Goal: Task Accomplishment & Management: Use online tool/utility

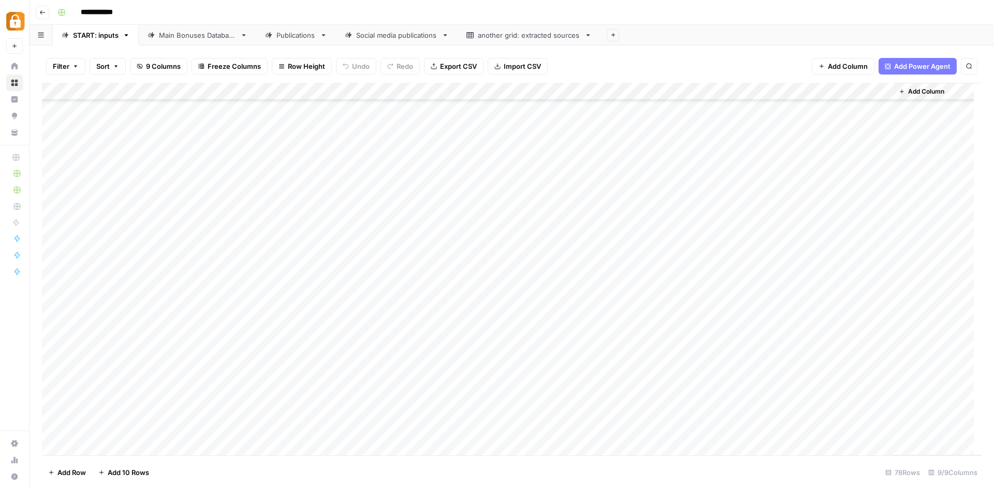
scroll to position [1034, 0]
click at [95, 32] on div "START: inputs" at bounding box center [96, 35] width 46 height 10
click at [141, 407] on div "Add Column" at bounding box center [511, 269] width 939 height 373
click at [116, 408] on div "Add Column" at bounding box center [511, 269] width 939 height 373
click at [145, 413] on div "Add Column" at bounding box center [511, 269] width 939 height 373
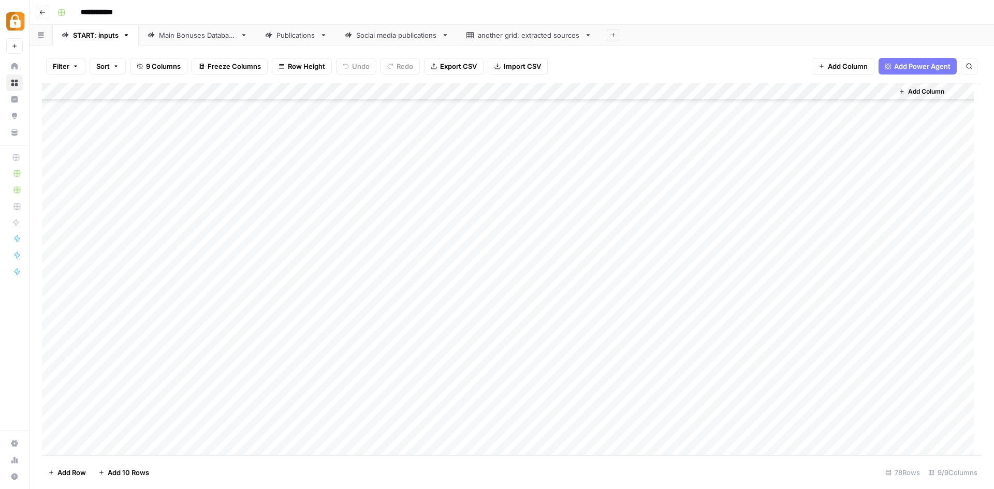
click at [145, 413] on div "Add Column" at bounding box center [511, 269] width 939 height 373
type textarea "*****"
click at [309, 408] on div "Add Column" at bounding box center [511, 269] width 939 height 373
click at [309, 408] on textarea at bounding box center [346, 412] width 166 height 14
type textarea "**********"
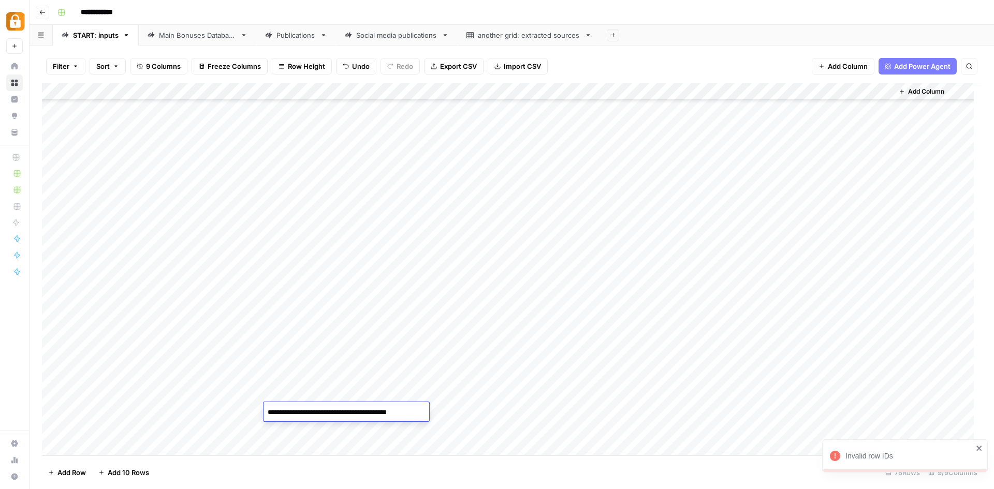
click at [165, 411] on div "Add Column" at bounding box center [511, 269] width 939 height 373
click at [165, 411] on textarea "*****" at bounding box center [220, 412] width 166 height 14
click at [343, 412] on div "Add Column" at bounding box center [511, 269] width 939 height 373
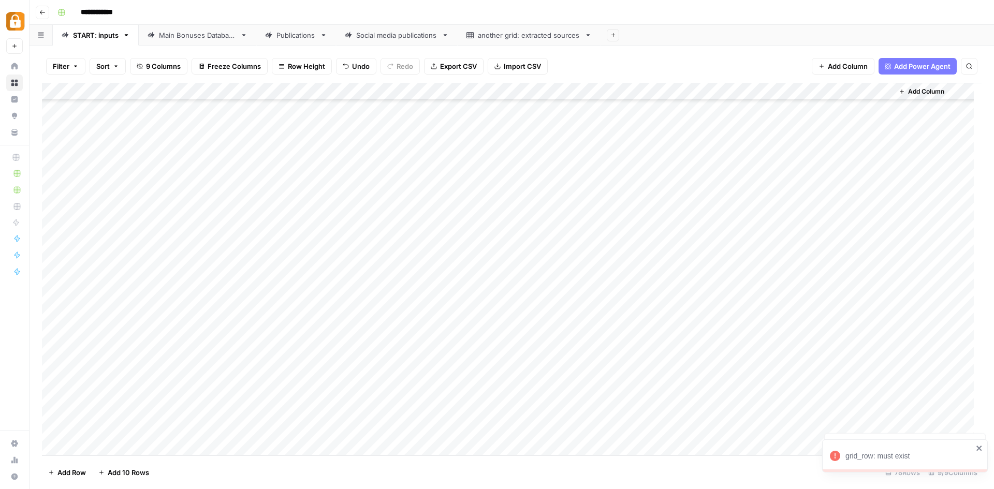
click at [343, 412] on div "Add Column" at bounding box center [511, 269] width 939 height 373
type input "WP"
click at [477, 414] on div "Add Column" at bounding box center [511, 269] width 939 height 373
click at [710, 408] on div "Add Column" at bounding box center [511, 269] width 939 height 373
click at [703, 407] on div "Add Column" at bounding box center [511, 269] width 939 height 373
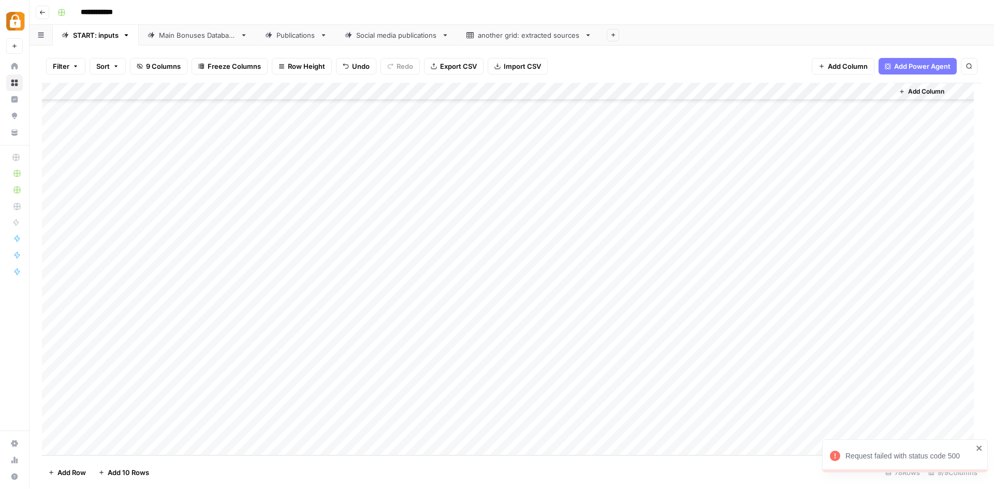
click at [885, 461] on div "Request failed with status code 500" at bounding box center [908, 456] width 127 height 10
click at [290, 409] on div "Add Column" at bounding box center [511, 269] width 939 height 373
click at [217, 411] on div "Add Column" at bounding box center [511, 269] width 939 height 373
click at [218, 410] on div "Add Column" at bounding box center [511, 269] width 939 height 373
type textarea "**********"
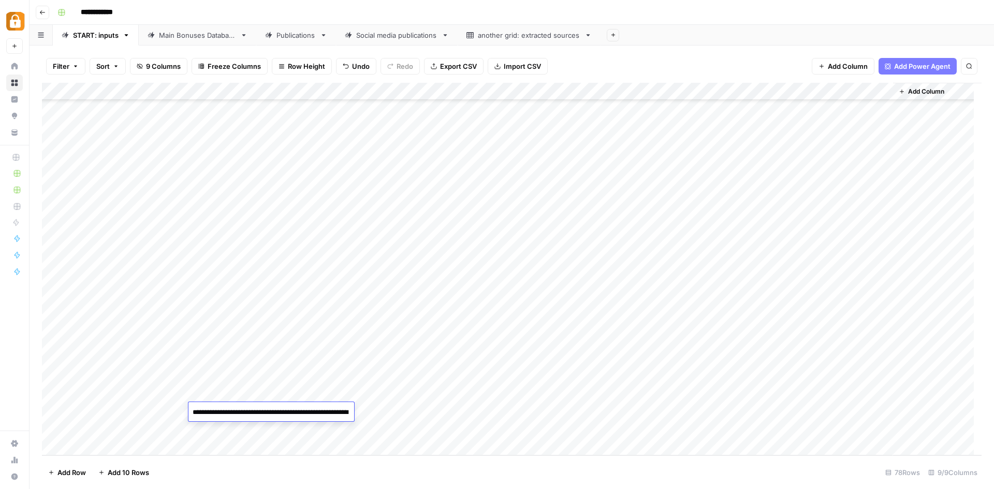
scroll to position [140, 0]
click at [415, 411] on div "Add Column" at bounding box center [511, 269] width 939 height 373
type input "WP"
click at [651, 410] on div "Add Column" at bounding box center [511, 269] width 939 height 373
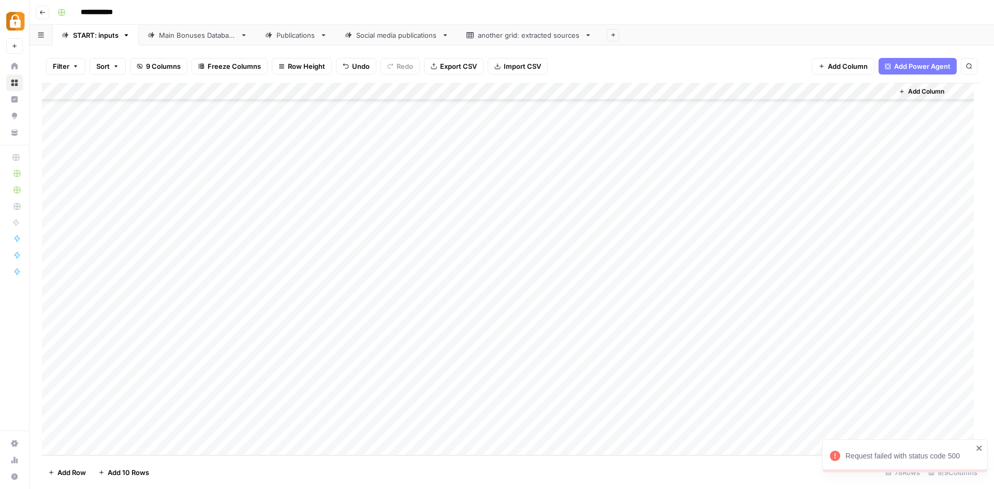
click at [858, 448] on div "Request failed with status code 500" at bounding box center [901, 456] width 149 height 17
click at [179, 36] on div "Main Bonuses Database" at bounding box center [197, 35] width 77 height 10
click at [95, 38] on div "START: inputs" at bounding box center [96, 35] width 46 height 10
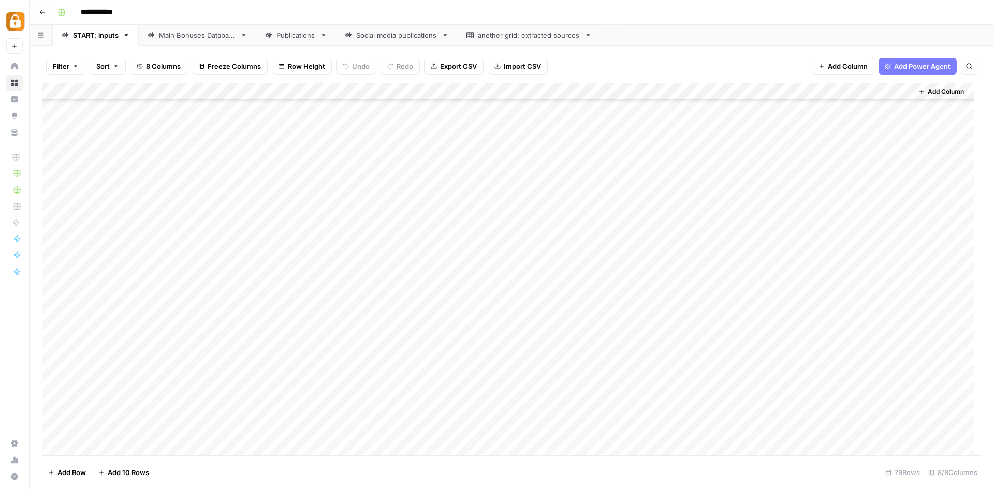
click at [103, 36] on div "START: inputs" at bounding box center [96, 35] width 46 height 10
click at [87, 37] on div "START: inputs" at bounding box center [96, 35] width 46 height 10
click at [111, 446] on div "Add Column" at bounding box center [511, 269] width 939 height 373
click at [290, 430] on div "Add Column" at bounding box center [511, 269] width 939 height 373
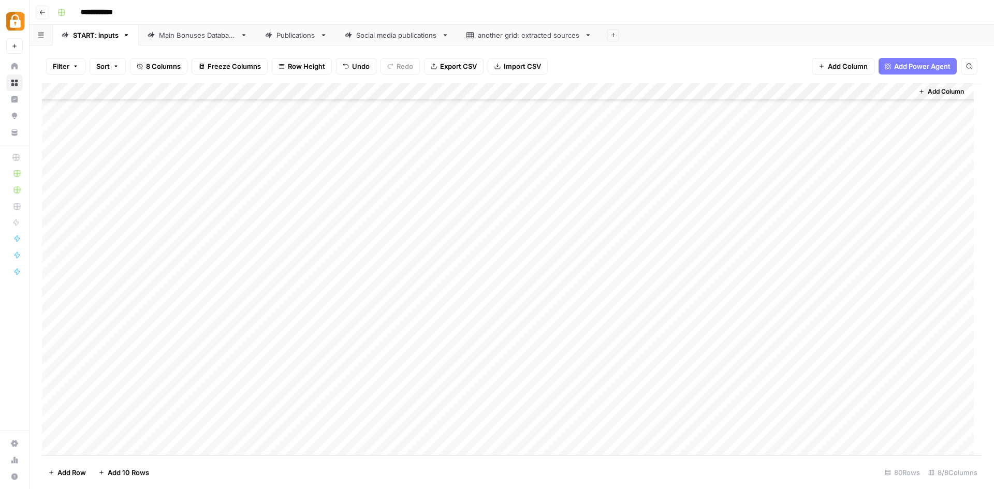
click at [392, 426] on div "Add Column" at bounding box center [511, 269] width 939 height 373
click at [358, 429] on div "Add Column" at bounding box center [511, 269] width 939 height 373
click at [341, 424] on textarea at bounding box center [346, 430] width 166 height 14
click at [465, 429] on div "Add Column" at bounding box center [511, 269] width 939 height 373
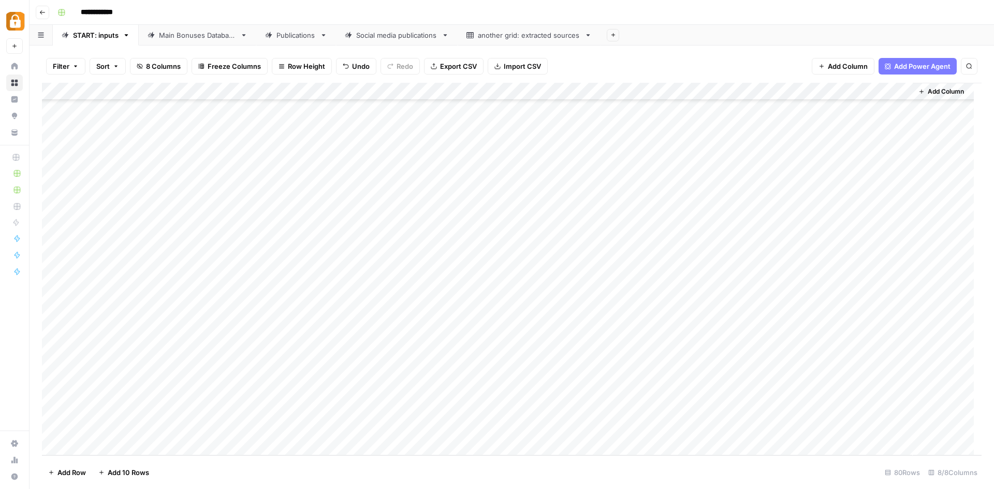
click at [437, 428] on div "Add Column" at bounding box center [511, 269] width 939 height 373
click at [422, 426] on div "Add Column" at bounding box center [511, 269] width 939 height 373
type textarea "**********"
click at [572, 428] on div "Add Column" at bounding box center [511, 269] width 939 height 373
click at [479, 425] on div "Add Column" at bounding box center [511, 269] width 939 height 373
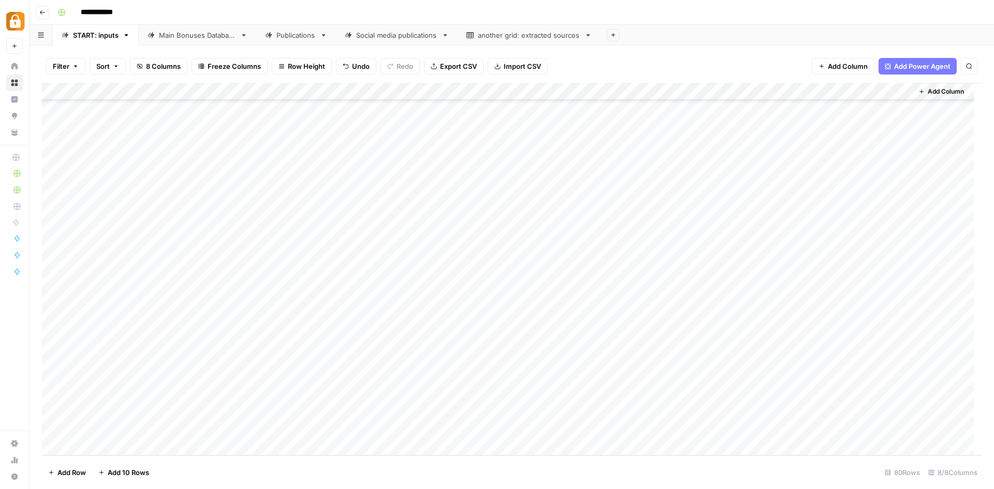
click at [479, 425] on div "Add Column" at bounding box center [511, 269] width 939 height 373
type input "WP"
click at [749, 428] on div "Add Column" at bounding box center [511, 269] width 939 height 373
click at [180, 35] on div "Main Bonuses Database" at bounding box center [197, 35] width 77 height 10
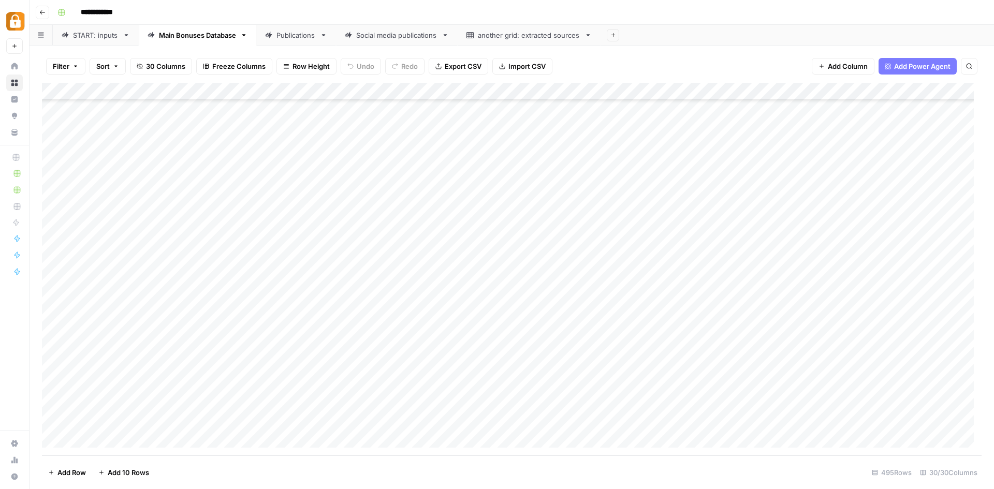
click at [87, 35] on div "START: inputs" at bounding box center [96, 35] width 46 height 10
click at [863, 424] on div "Add Column" at bounding box center [511, 269] width 939 height 373
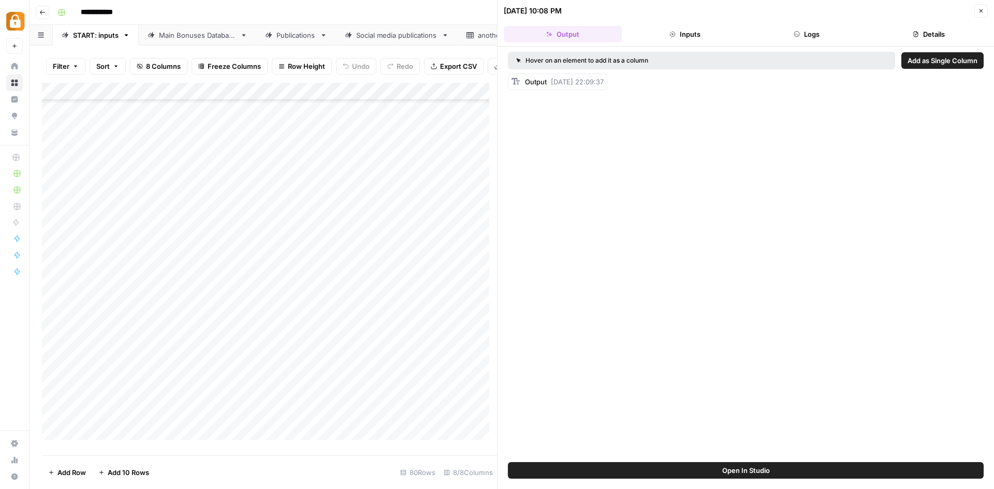
click at [798, 36] on icon "button" at bounding box center [797, 34] width 5 height 5
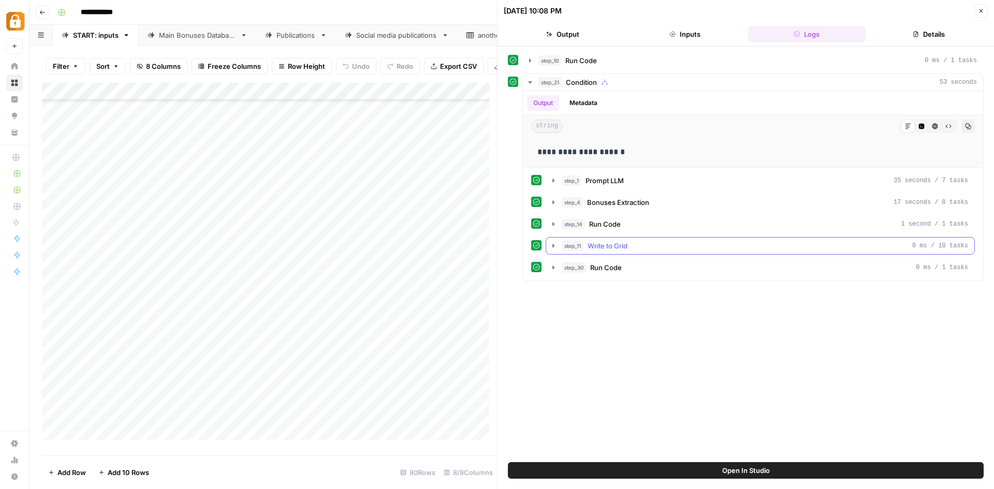
click at [553, 244] on icon "button" at bounding box center [553, 246] width 8 height 8
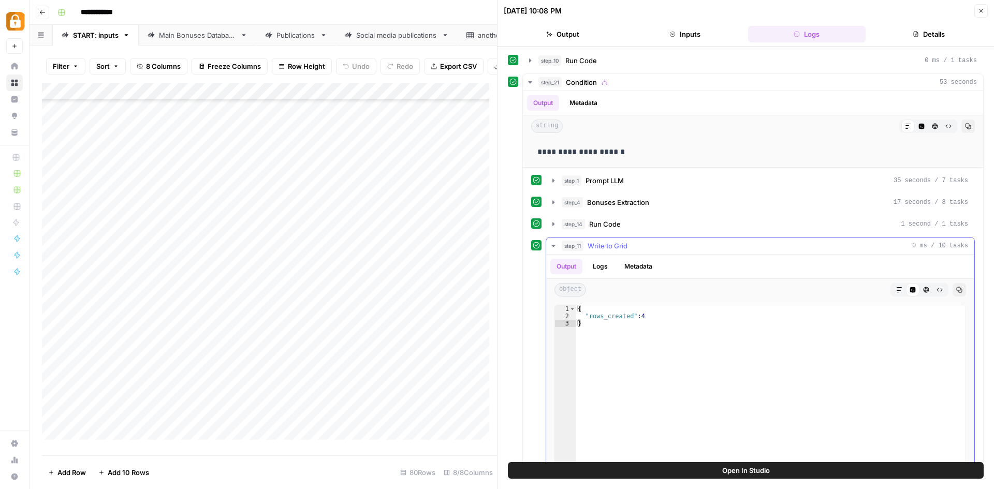
click at [553, 244] on icon "button" at bounding box center [553, 246] width 8 height 8
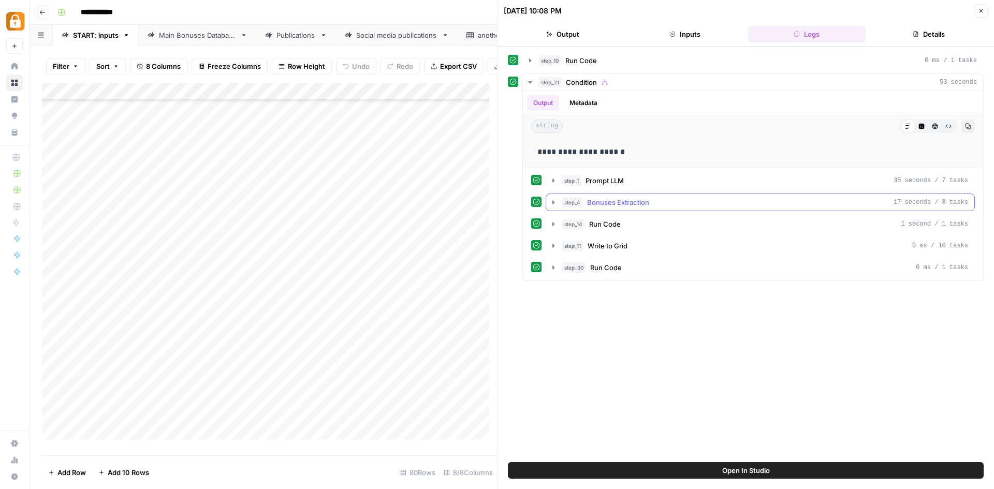
click at [552, 204] on icon "button" at bounding box center [553, 202] width 8 height 8
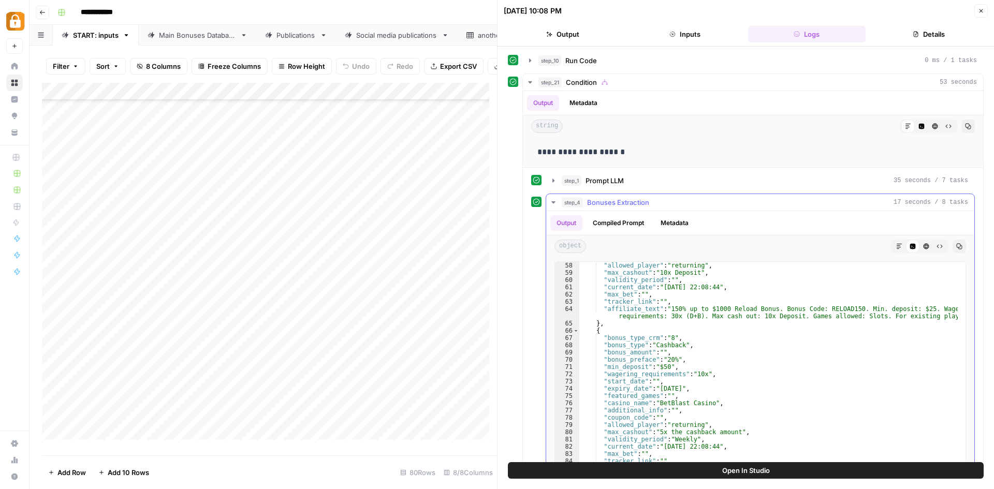
scroll to position [466, 0]
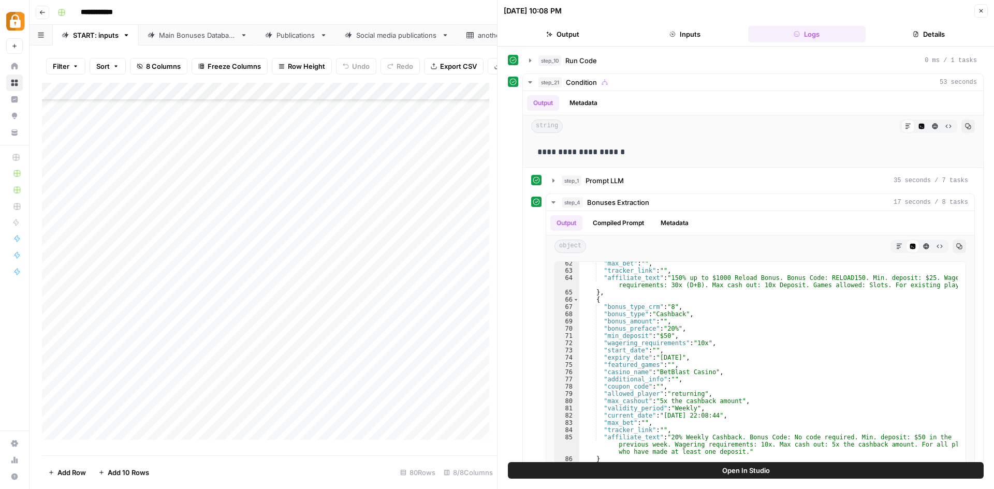
click at [194, 31] on div "Main Bonuses Database" at bounding box center [197, 35] width 77 height 10
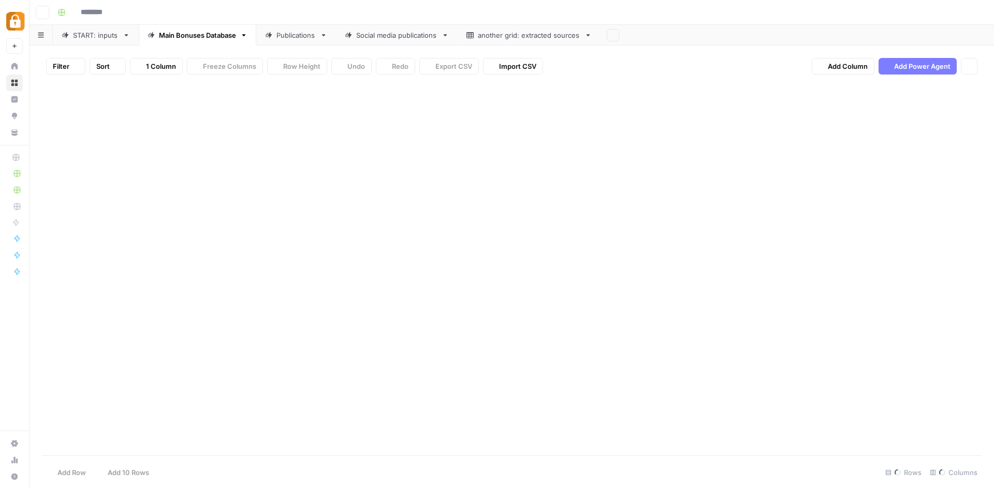
type input "**********"
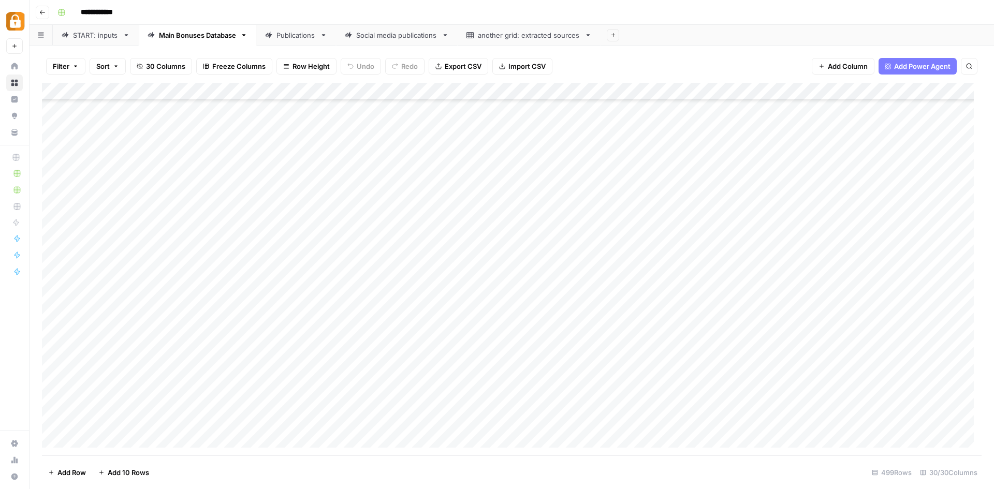
scroll to position [8451, 0]
drag, startPoint x: 346, startPoint y: 87, endPoint x: 538, endPoint y: 96, distance: 192.2
click at [538, 96] on div "Add Column" at bounding box center [511, 269] width 939 height 373
drag, startPoint x: 536, startPoint y: 89, endPoint x: 703, endPoint y: 101, distance: 167.1
click at [703, 101] on div "Add Column" at bounding box center [511, 269] width 939 height 373
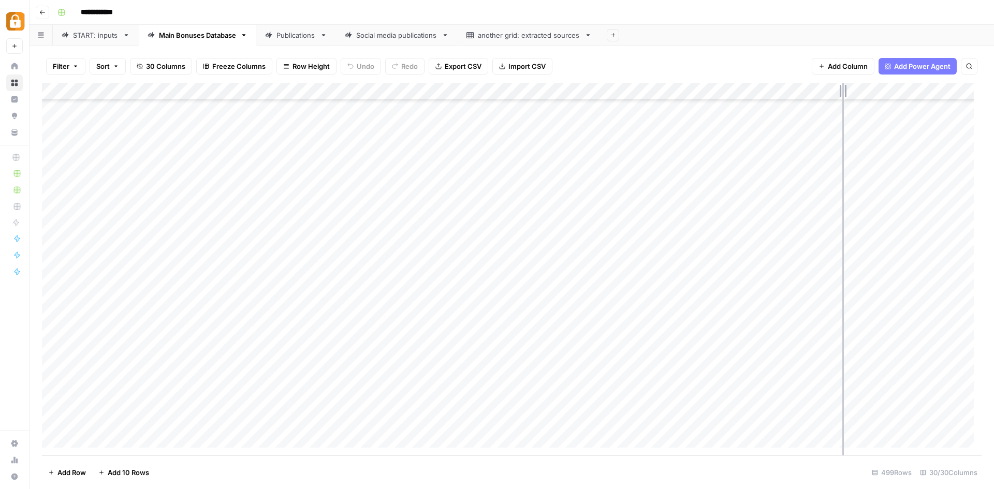
drag, startPoint x: 703, startPoint y: 93, endPoint x: 842, endPoint y: 117, distance: 141.4
click at [842, 117] on div "Add Column" at bounding box center [511, 269] width 939 height 373
click at [90, 36] on div "START: inputs" at bounding box center [96, 35] width 46 height 10
click at [111, 444] on div "Add Column" at bounding box center [511, 269] width 939 height 373
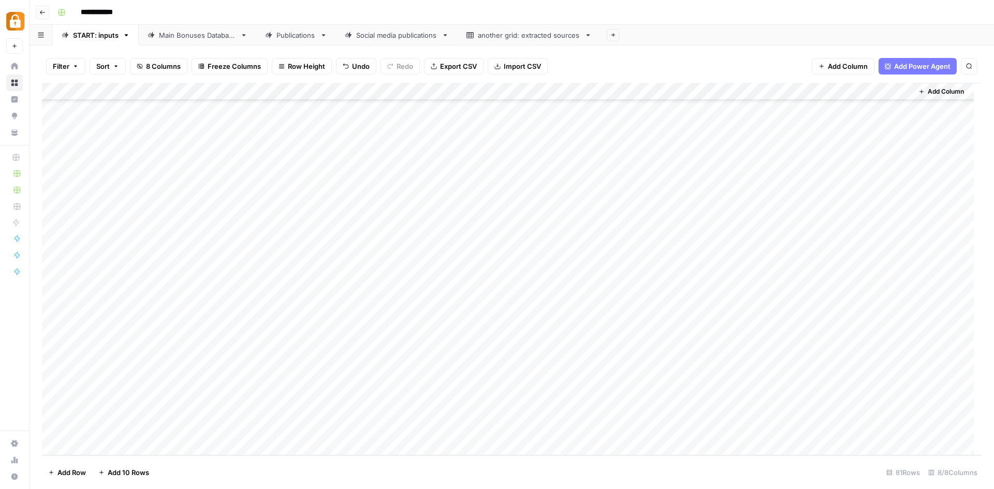
click at [111, 444] on div "Add Column" at bounding box center [511, 269] width 939 height 373
click at [306, 374] on div "Add Column" at bounding box center [511, 269] width 939 height 373
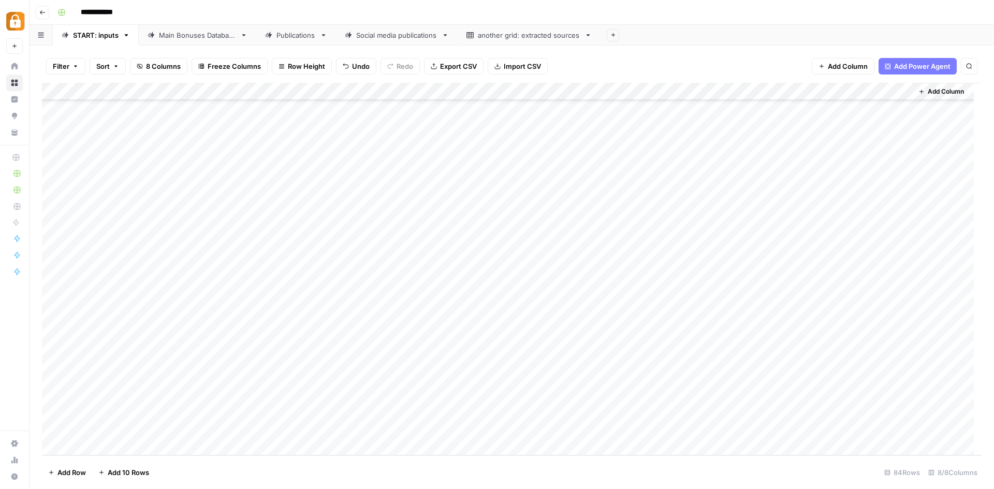
click at [306, 374] on div "Add Column" at bounding box center [511, 269] width 939 height 373
type textarea "**********"
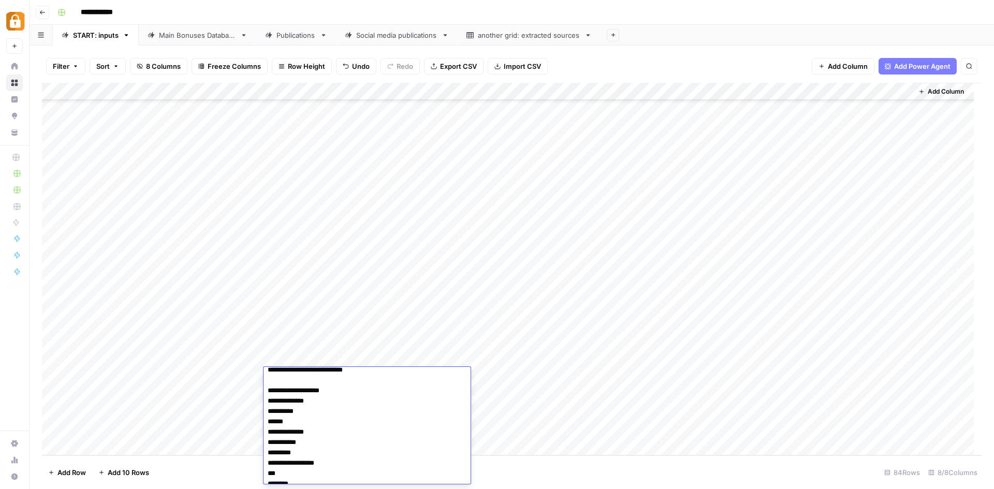
scroll to position [0, 0]
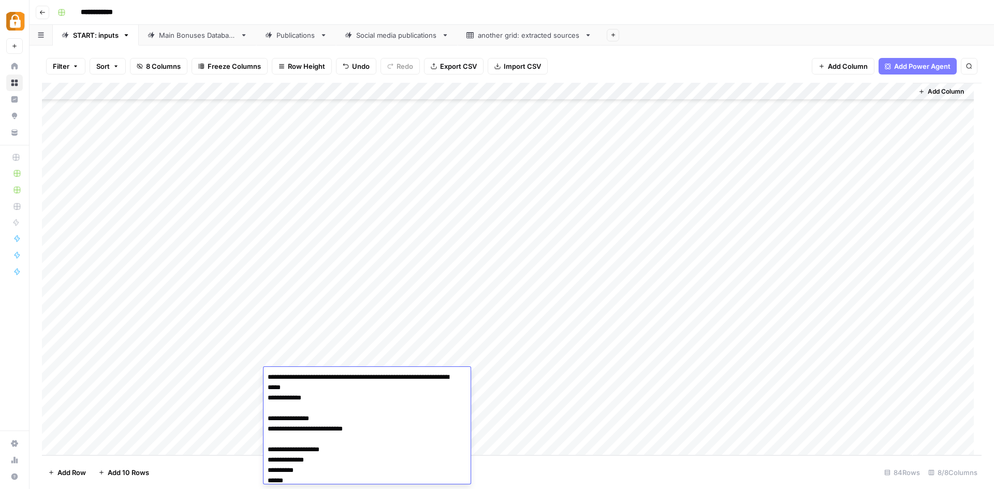
click at [498, 372] on div "Add Column" at bounding box center [511, 269] width 939 height 373
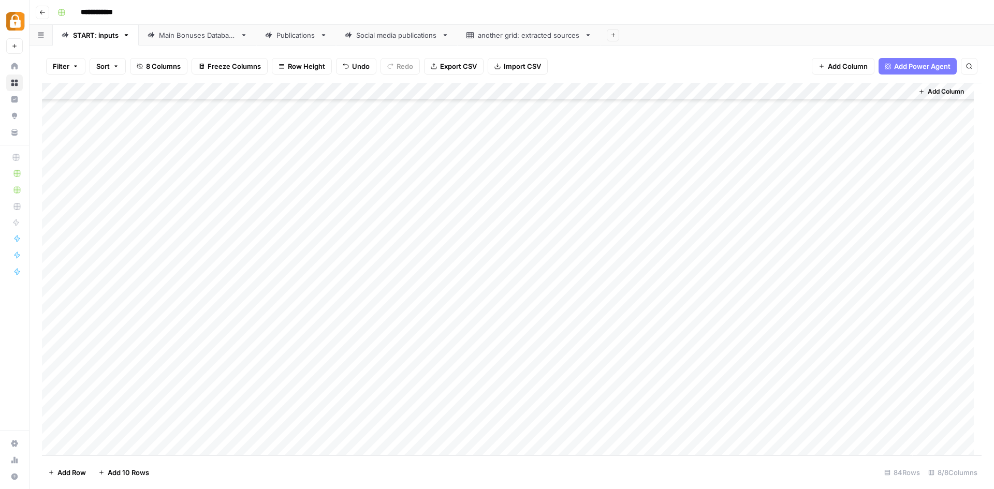
click at [774, 372] on div "Add Column" at bounding box center [511, 269] width 939 height 373
click at [205, 355] on div "Add Column" at bounding box center [511, 269] width 939 height 373
type textarea "*****"
click at [205, 355] on div "Add Column" at bounding box center [511, 269] width 939 height 373
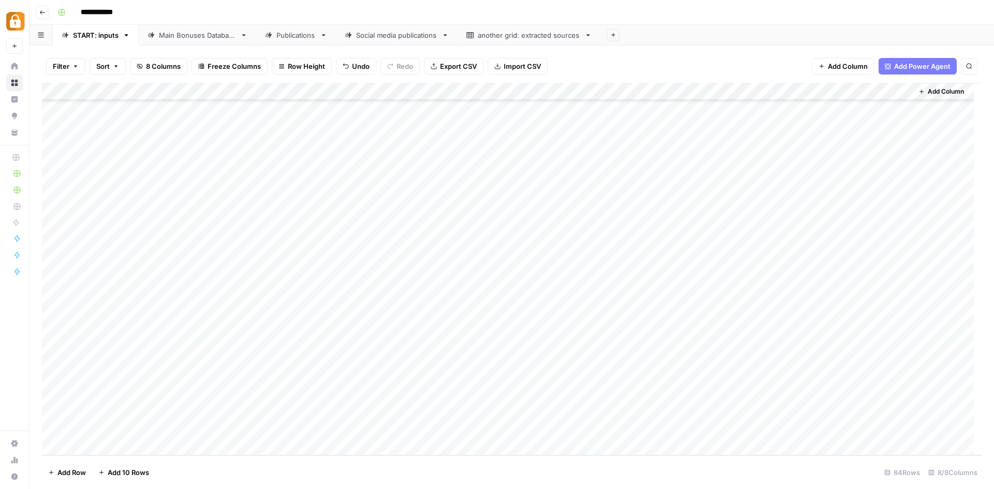
click at [159, 37] on div "Main Bonuses Database" at bounding box center [197, 35] width 77 height 10
click at [78, 35] on div "START: inputs" at bounding box center [96, 35] width 46 height 10
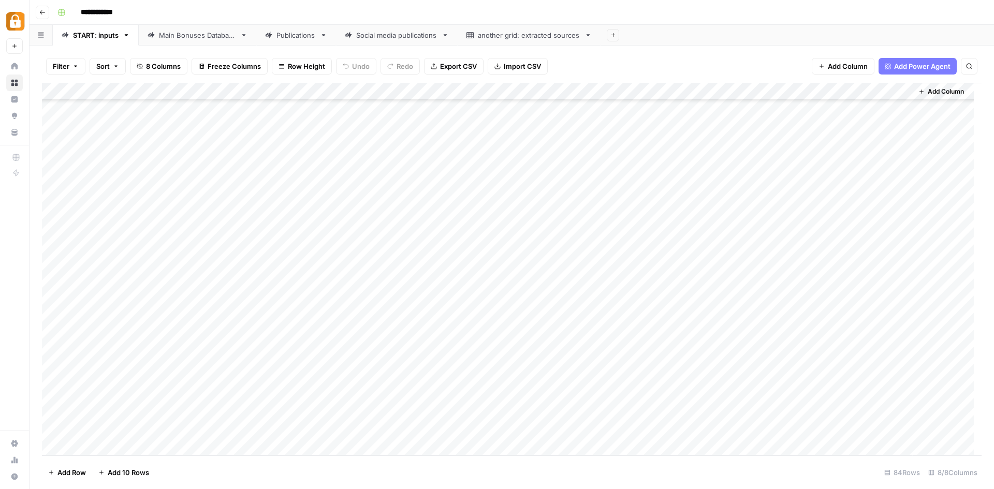
click at [199, 34] on div "Main Bonuses Database" at bounding box center [197, 35] width 77 height 10
drag, startPoint x: 842, startPoint y: 93, endPoint x: 291, endPoint y: 108, distance: 550.9
click at [291, 108] on div "Add Column" at bounding box center [511, 269] width 939 height 373
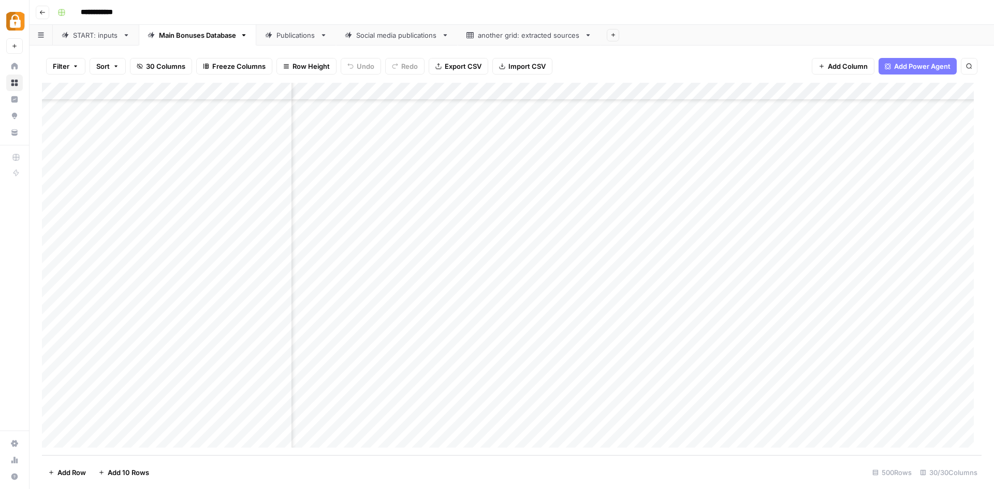
click at [376, 421] on div "Add Column" at bounding box center [511, 269] width 939 height 373
click at [511, 419] on div "Add Column" at bounding box center [511, 269] width 939 height 373
click at [518, 417] on div "Add Column" at bounding box center [511, 269] width 939 height 373
click at [593, 424] on div "Add Column" at bounding box center [511, 269] width 939 height 373
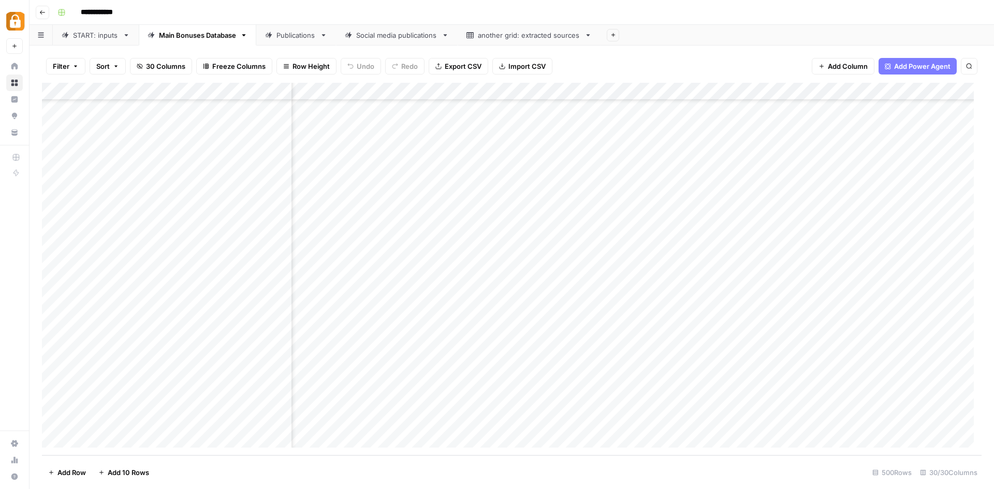
click at [593, 424] on div "Add Column" at bounding box center [511, 269] width 939 height 373
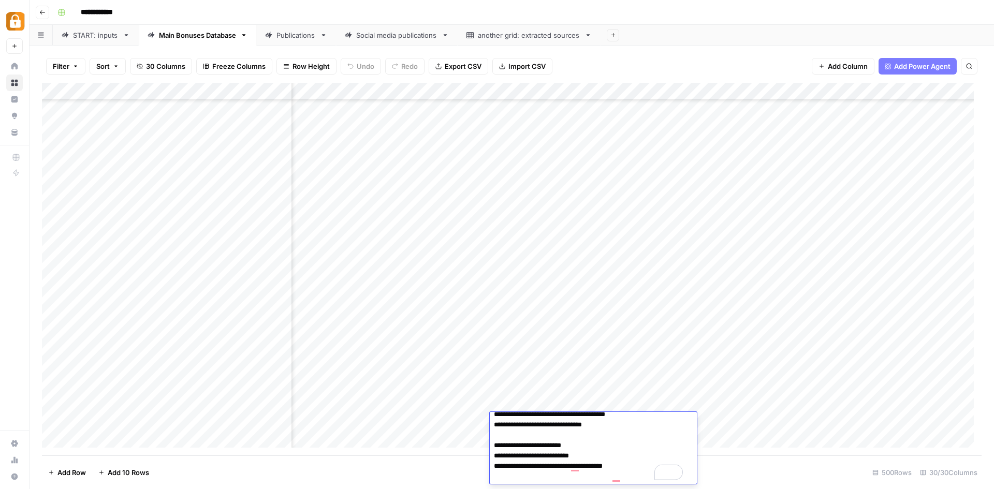
scroll to position [28, 0]
click at [602, 442] on textarea "**********" at bounding box center [589, 435] width 199 height 97
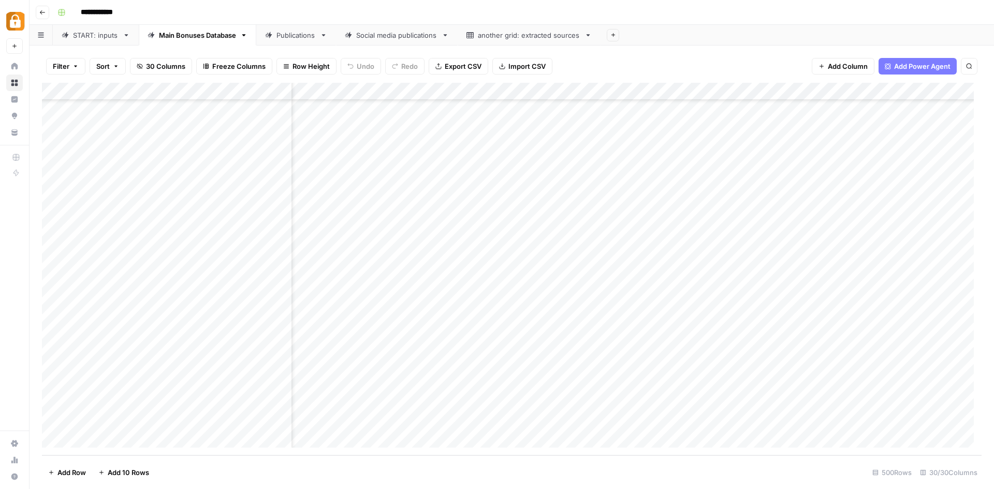
scroll to position [8468, 0]
click at [309, 419] on div "Add Column" at bounding box center [511, 269] width 939 height 373
type textarea "**********"
click at [808, 420] on div "Add Column" at bounding box center [511, 269] width 939 height 373
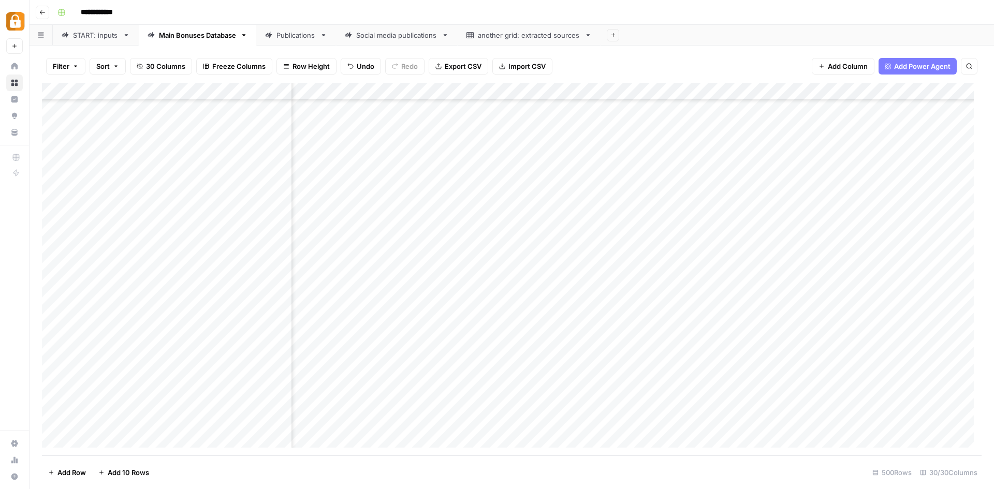
scroll to position [8468, 405]
click at [463, 421] on div "Add Column" at bounding box center [511, 269] width 939 height 373
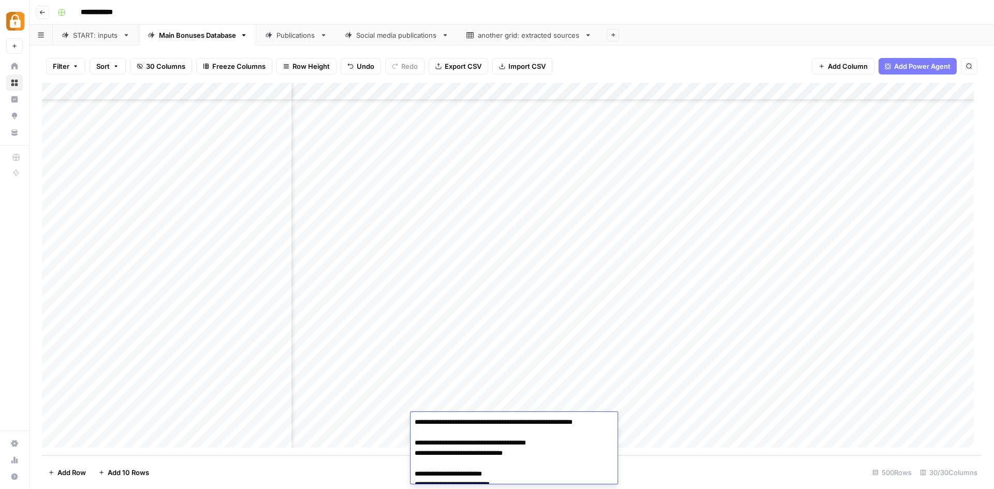
scroll to position [28, 0]
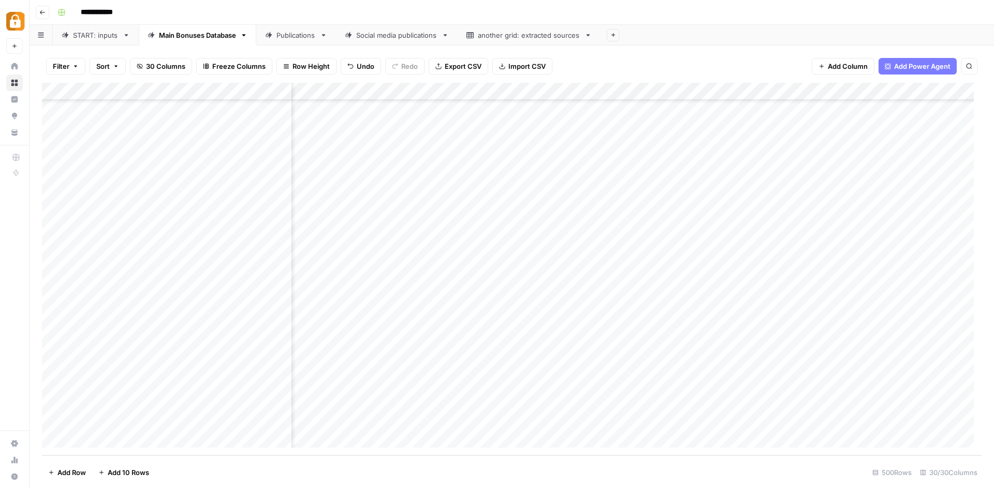
click at [294, 37] on div "Publications" at bounding box center [295, 35] width 39 height 10
click at [54, 403] on div "Add Column" at bounding box center [511, 269] width 939 height 373
click at [55, 420] on div "Add Column" at bounding box center [511, 269] width 939 height 373
click at [53, 403] on div "Add Column" at bounding box center [511, 269] width 939 height 373
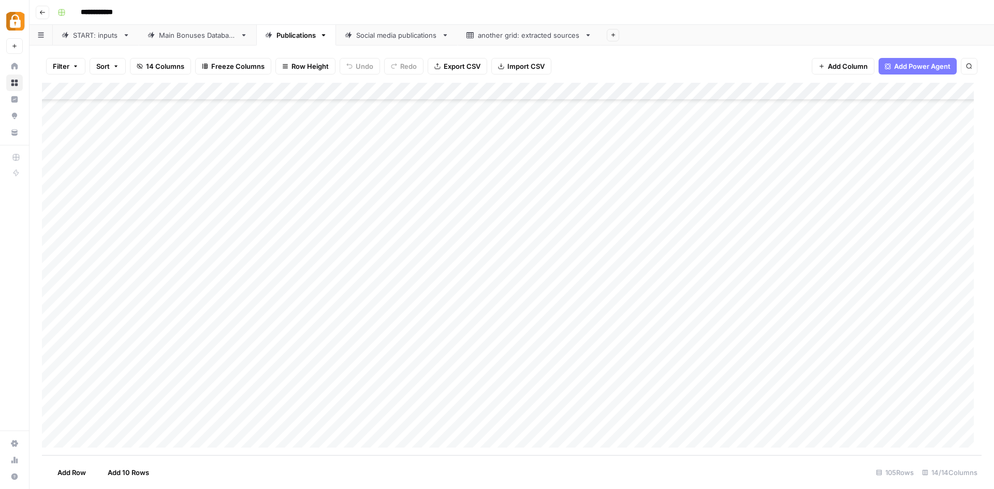
click at [52, 418] on div "Add Column" at bounding box center [511, 269] width 939 height 373
click at [185, 37] on div "Main Bonuses Database" at bounding box center [197, 35] width 77 height 10
click at [222, 36] on div "Main Bonuses Database" at bounding box center [197, 35] width 77 height 10
click at [335, 424] on div "Add Column" at bounding box center [511, 269] width 939 height 373
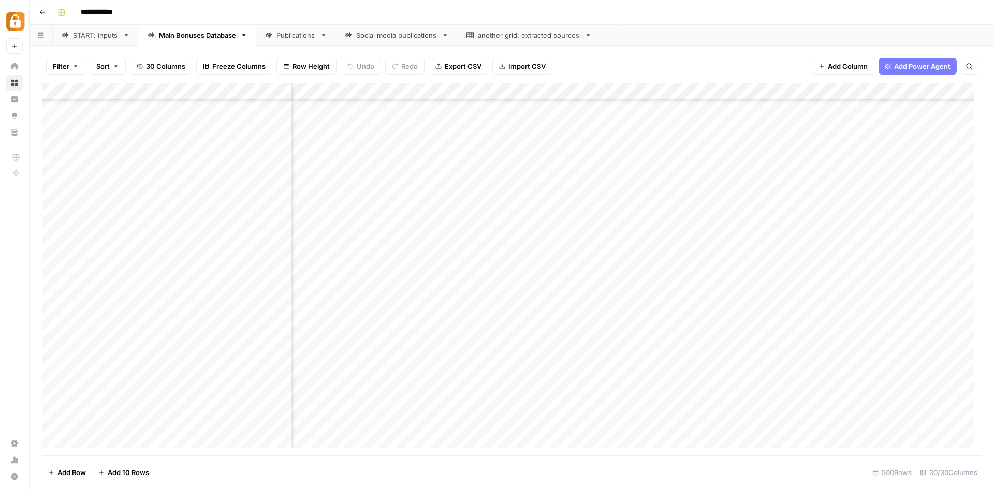
click at [335, 424] on div "Add Column" at bounding box center [511, 269] width 939 height 373
